Goal: Transaction & Acquisition: Book appointment/travel/reservation

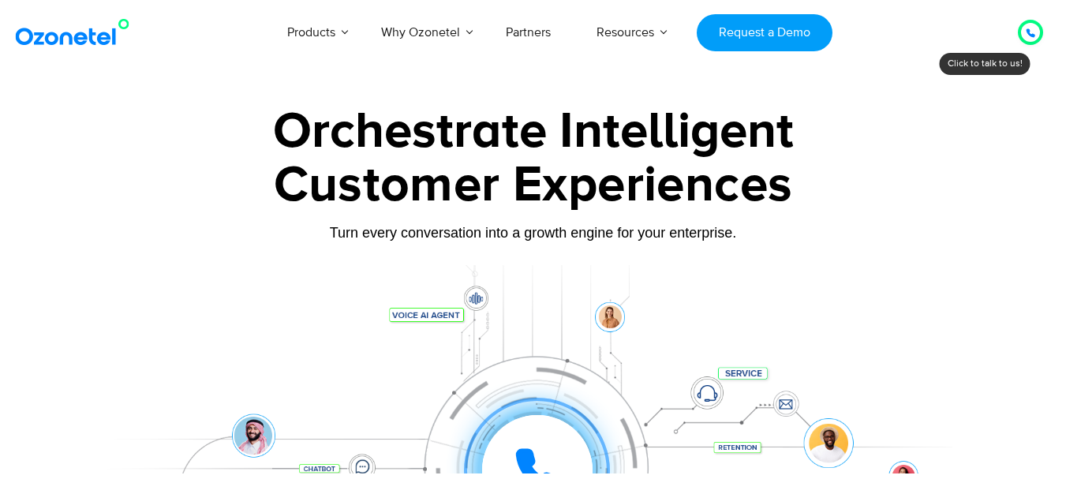
scroll to position [158, 0]
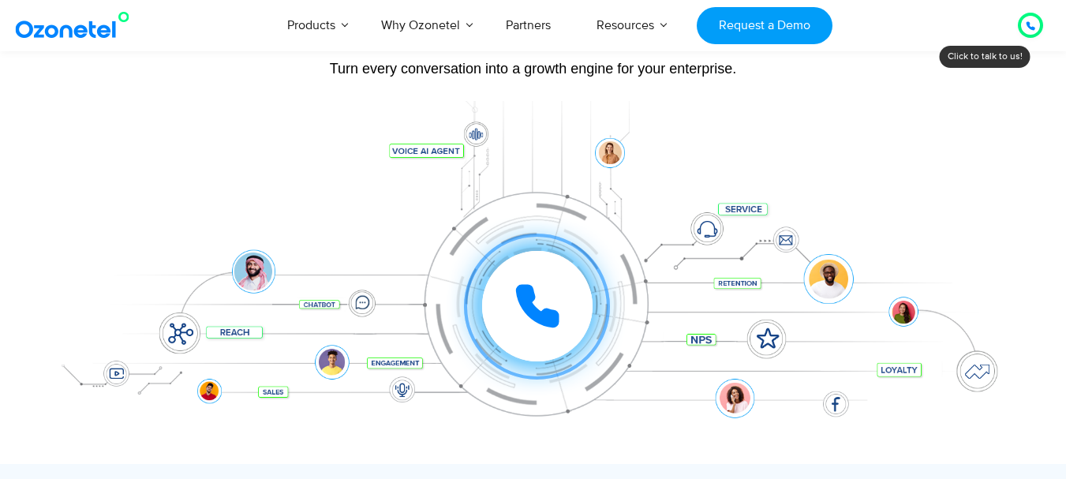
click at [544, 308] on icon at bounding box center [536, 305] width 47 height 47
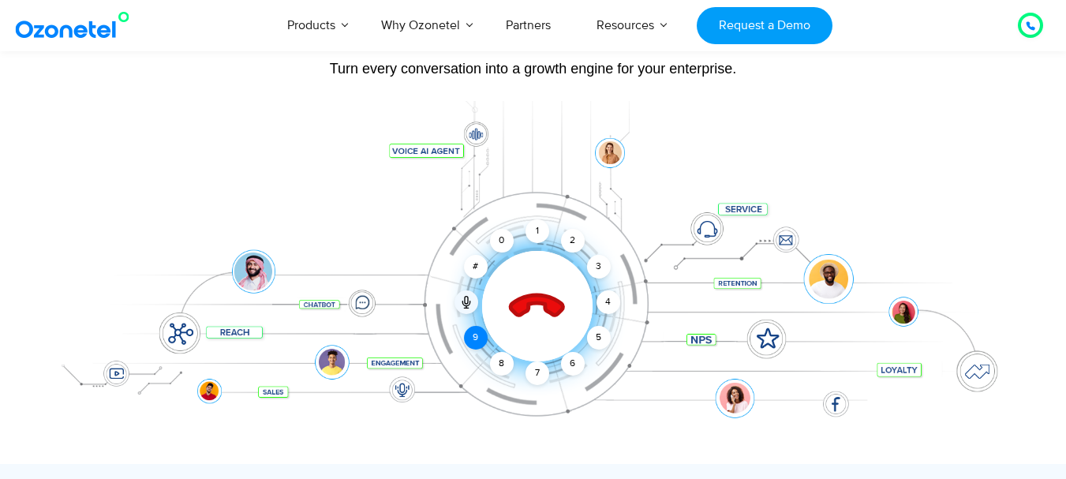
click at [473, 338] on div "9" at bounding box center [476, 338] width 24 height 24
click at [600, 269] on div "3" at bounding box center [598, 267] width 24 height 24
click at [536, 227] on div "1" at bounding box center [537, 231] width 24 height 24
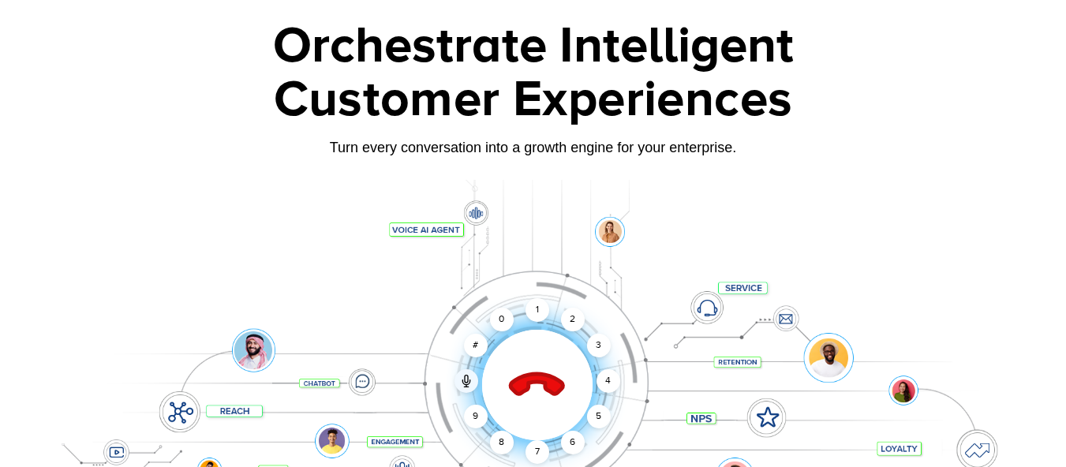
scroll to position [0, 0]
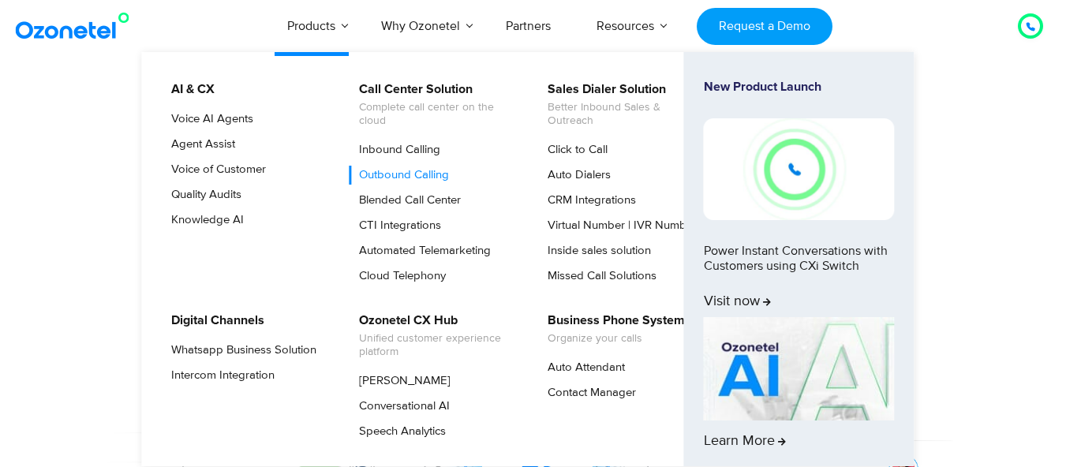
click at [426, 178] on link "Outbound Calling" at bounding box center [400, 175] width 103 height 19
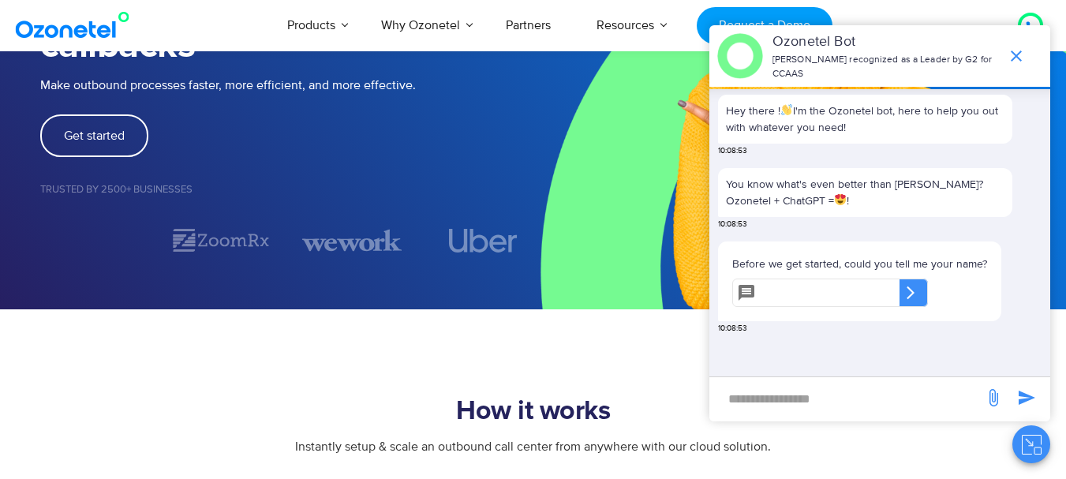
scroll to position [315, 0]
click at [780, 289] on input "text" at bounding box center [830, 292] width 137 height 28
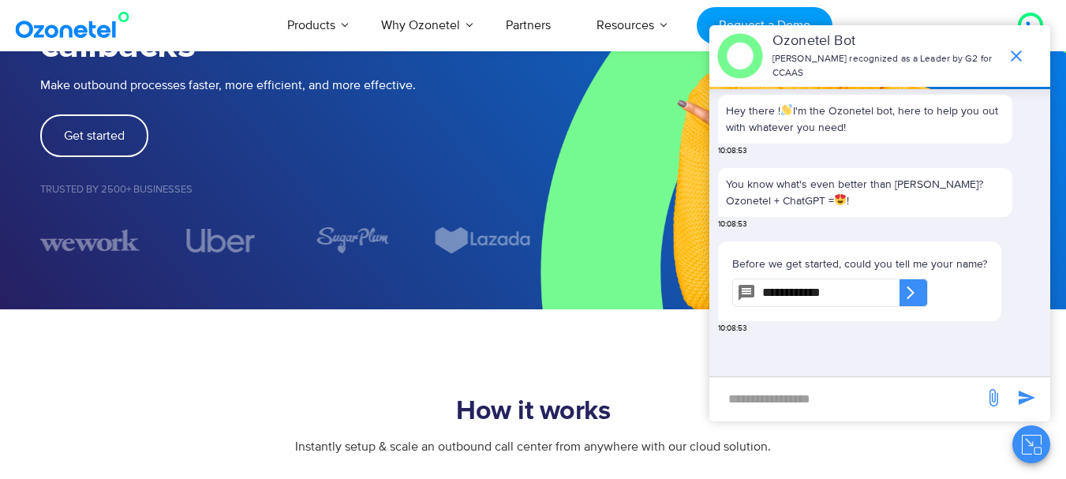
type input "**********"
click at [914, 295] on icon at bounding box center [910, 292] width 8 height 13
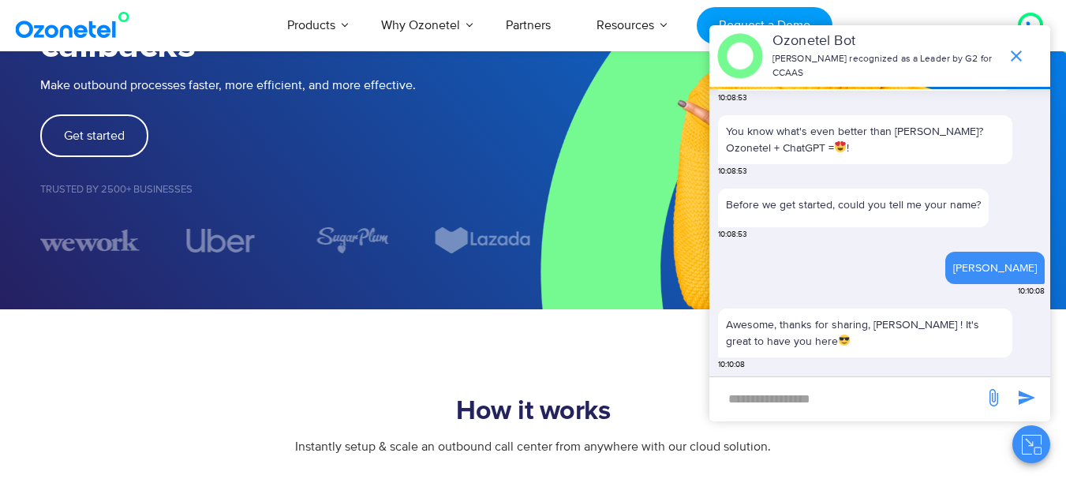
scroll to position [180, 0]
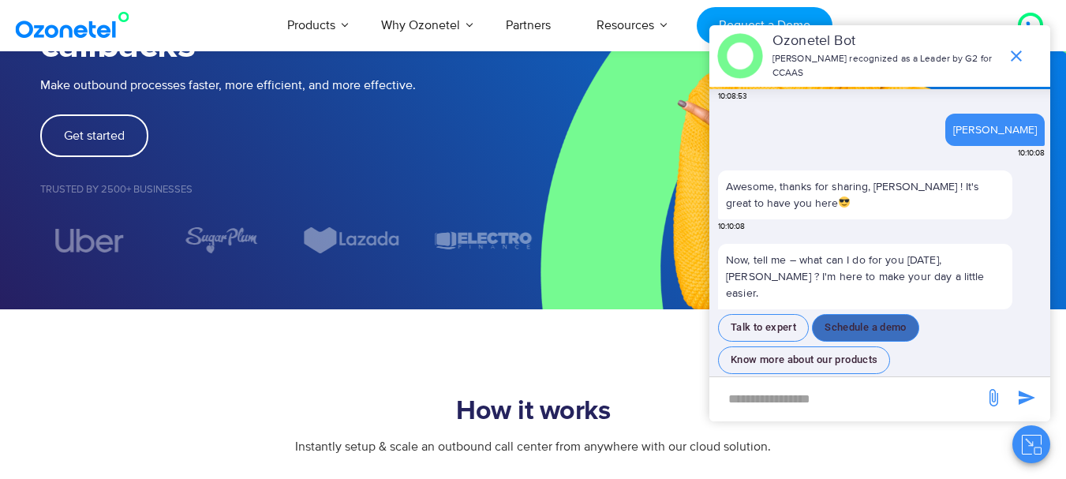
click at [875, 314] on button "Schedule a demo" at bounding box center [865, 328] width 107 height 28
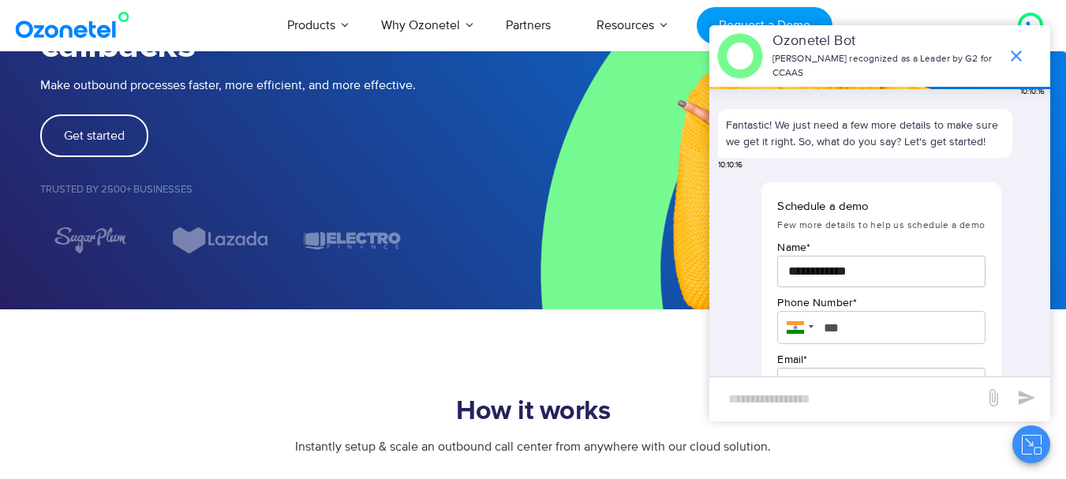
scroll to position [534, 0]
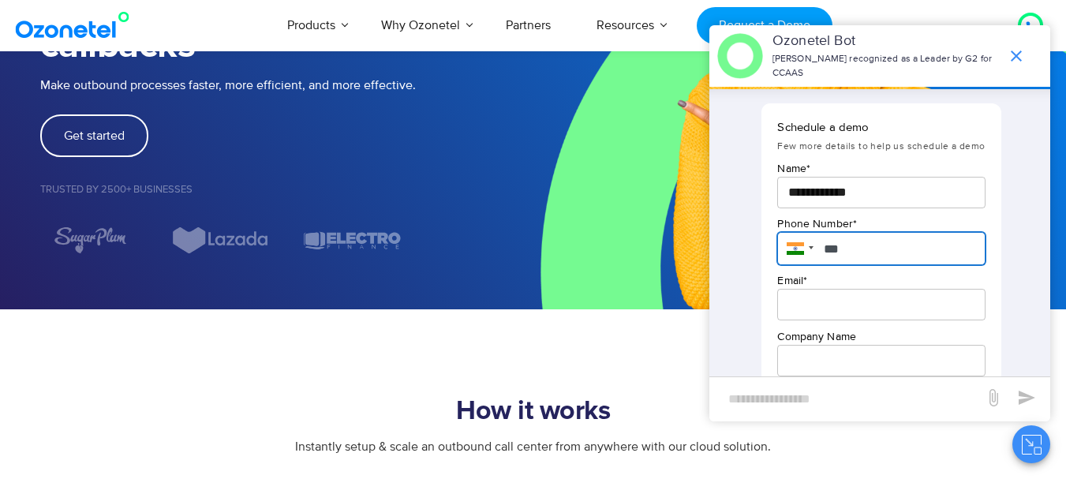
click at [873, 232] on input "***" at bounding box center [880, 248] width 207 height 33
type input "**********"
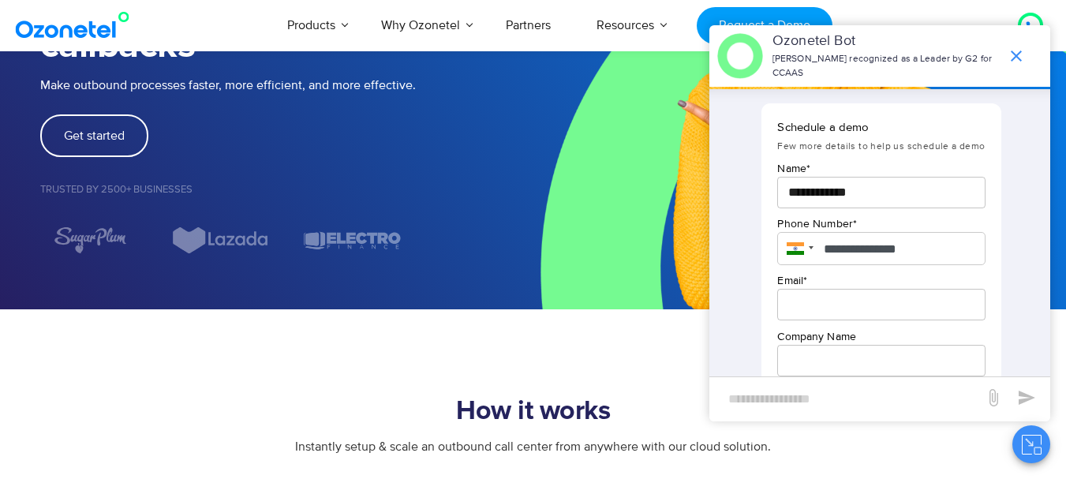
type input "**********"
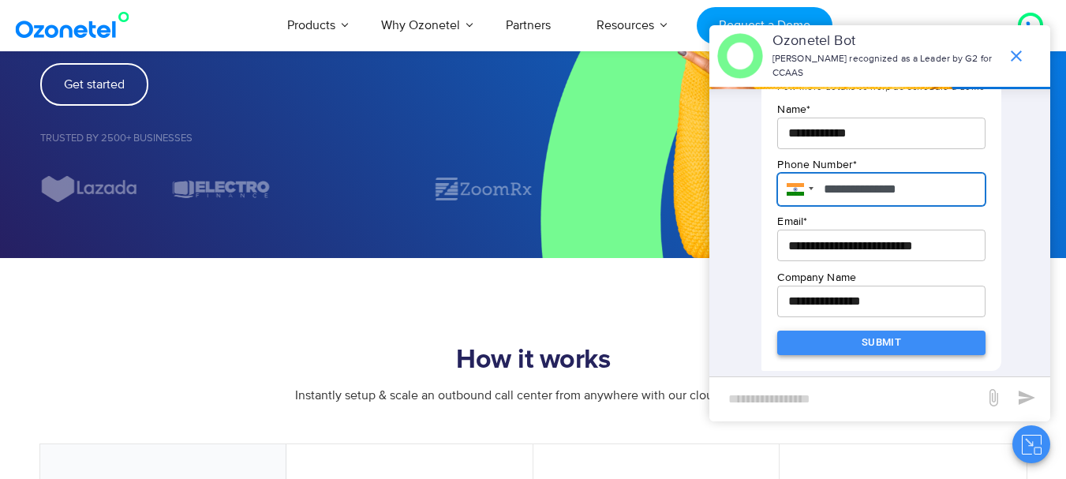
scroll to position [394, 0]
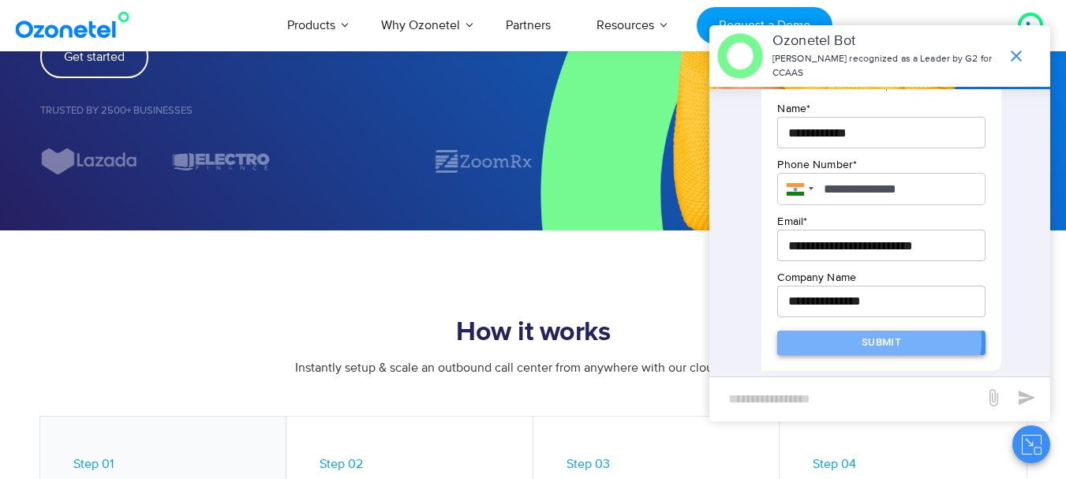
click at [873, 340] on button "Submit" at bounding box center [880, 342] width 207 height 24
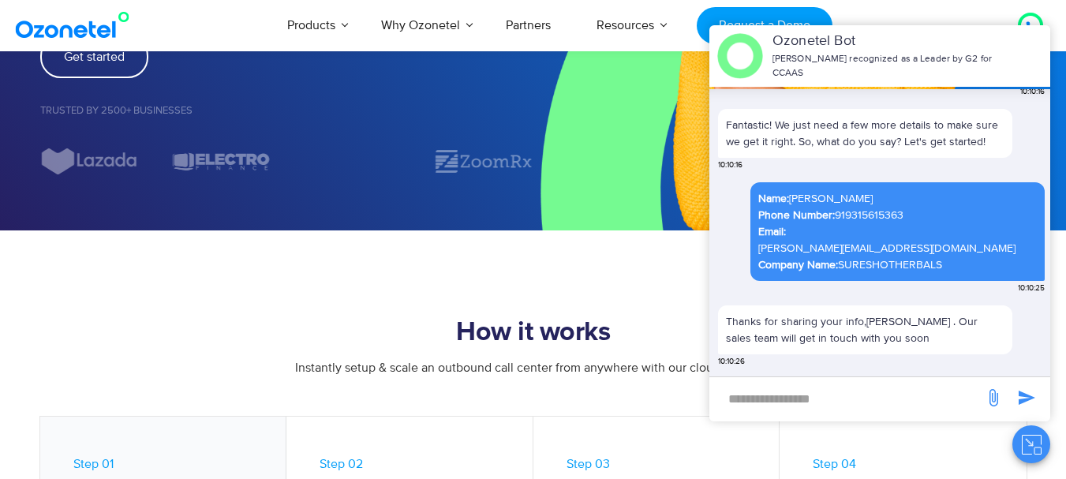
scroll to position [432, 0]
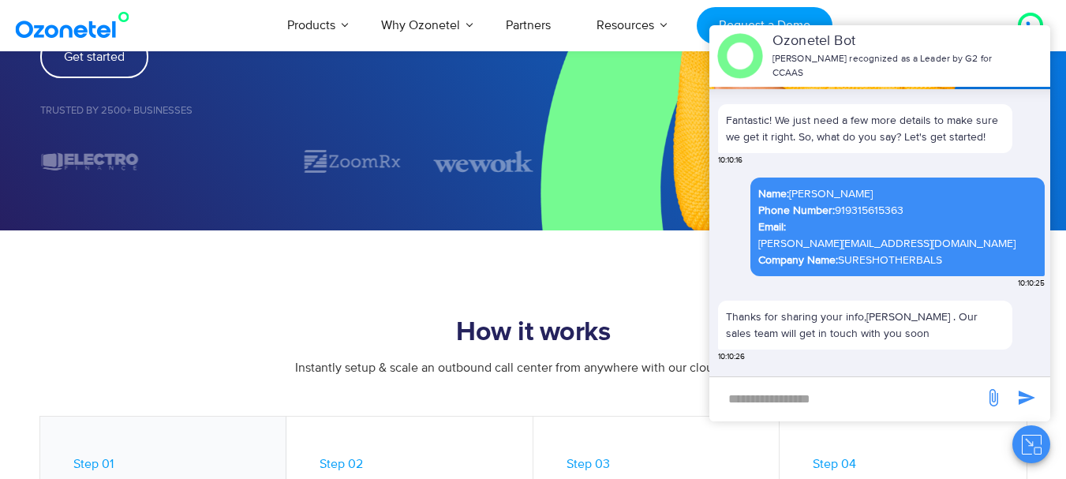
click at [1023, 43] on div "Ozonetel Bot Ozonetel recognized as a Leader by G2 for CCAAS" at bounding box center [879, 56] width 341 height 62
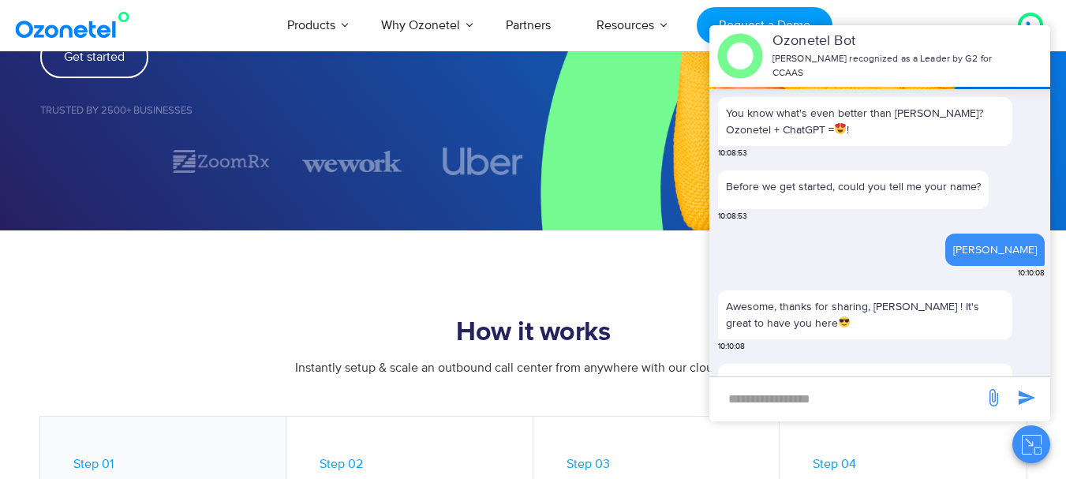
scroll to position [38, 0]
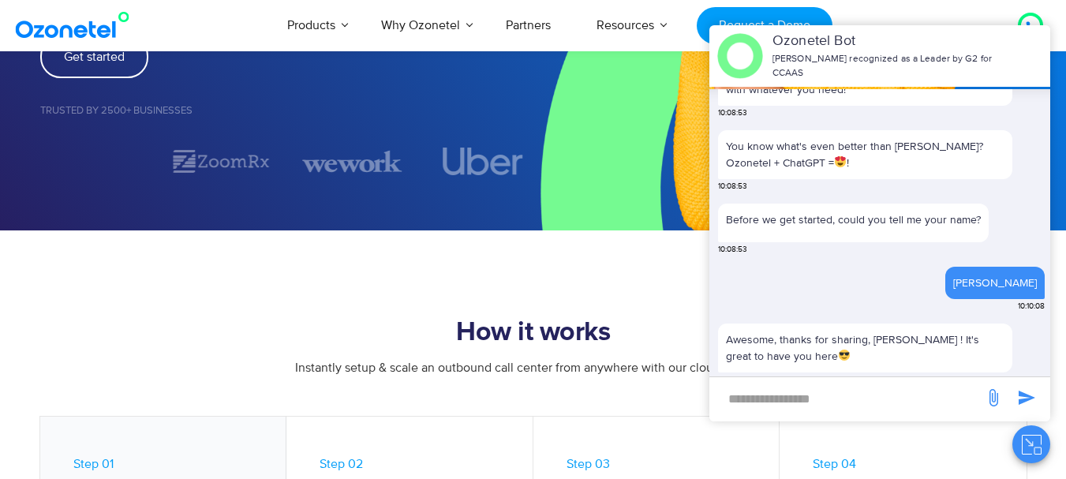
click at [749, 39] on img at bounding box center [740, 56] width 46 height 46
click at [1042, 32] on div "Ozonetel Bot Ozonetel recognized as a Leader by G2 for CCAAS" at bounding box center [879, 56] width 341 height 62
click at [614, 260] on section "How it works Instantly setup & scale an outbound call center from anywhere with…" at bounding box center [533, 389] width 1066 height 318
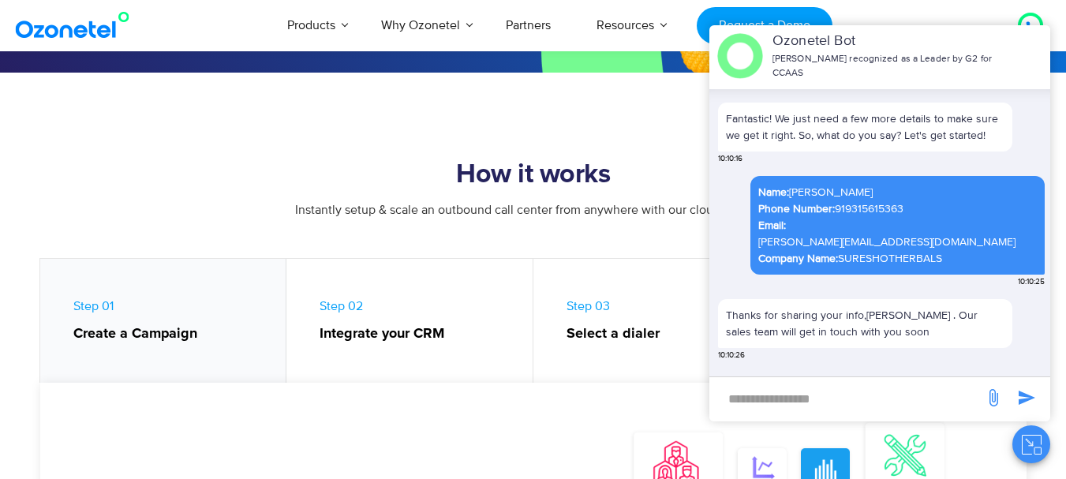
scroll to position [118, 0]
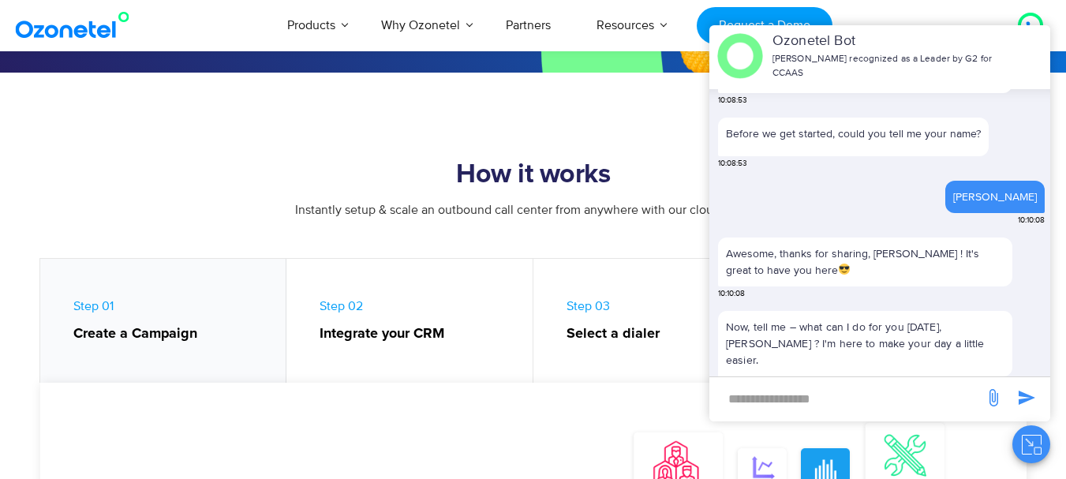
click at [1037, 33] on div "Ozonetel Bot Ozonetel recognized as a Leader by G2 for CCAAS" at bounding box center [879, 56] width 341 height 62
click at [935, 34] on div "Ozonetel Bot Ozonetel recognized as a Leader by G2 for CCAAS" at bounding box center [879, 56] width 341 height 62
drag, startPoint x: 874, startPoint y: 34, endPoint x: 841, endPoint y: 35, distance: 33.1
click at [864, 35] on div "Ozonetel Bot Ozonetel recognized as a Leader by G2 for CCAAS" at bounding box center [879, 56] width 341 height 62
drag, startPoint x: 816, startPoint y: 35, endPoint x: 762, endPoint y: 35, distance: 53.6
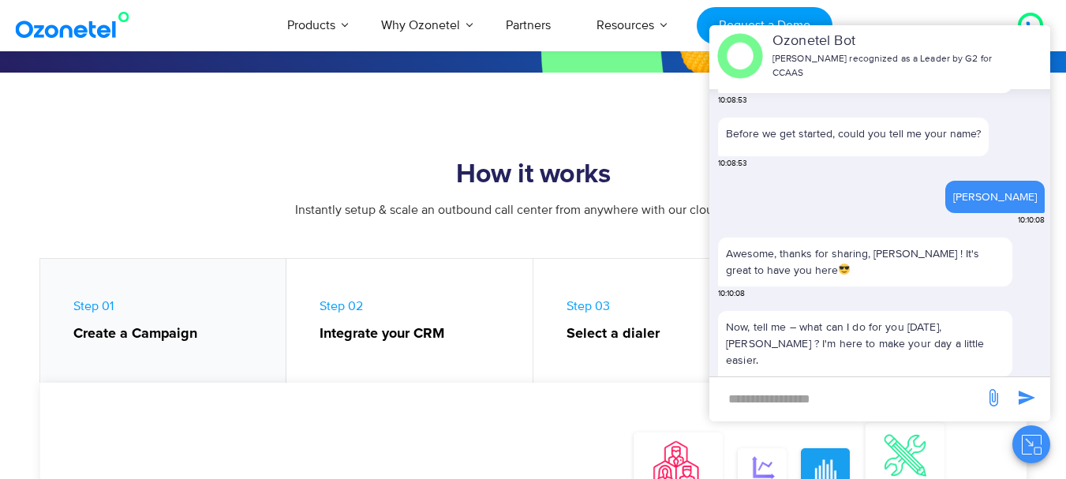
click at [805, 35] on div "Ozonetel Bot Ozonetel recognized as a Leader by G2 for CCAAS" at bounding box center [879, 56] width 341 height 62
click at [762, 35] on div "Ozonetel Bot Ozonetel recognized as a Leader by G2 for CCAAS" at bounding box center [879, 56] width 341 height 62
click at [719, 35] on div "Ozonetel Bot Ozonetel recognized as a Leader by G2 for CCAAS" at bounding box center [879, 56] width 341 height 62
